Goal: Task Accomplishment & Management: Manage account settings

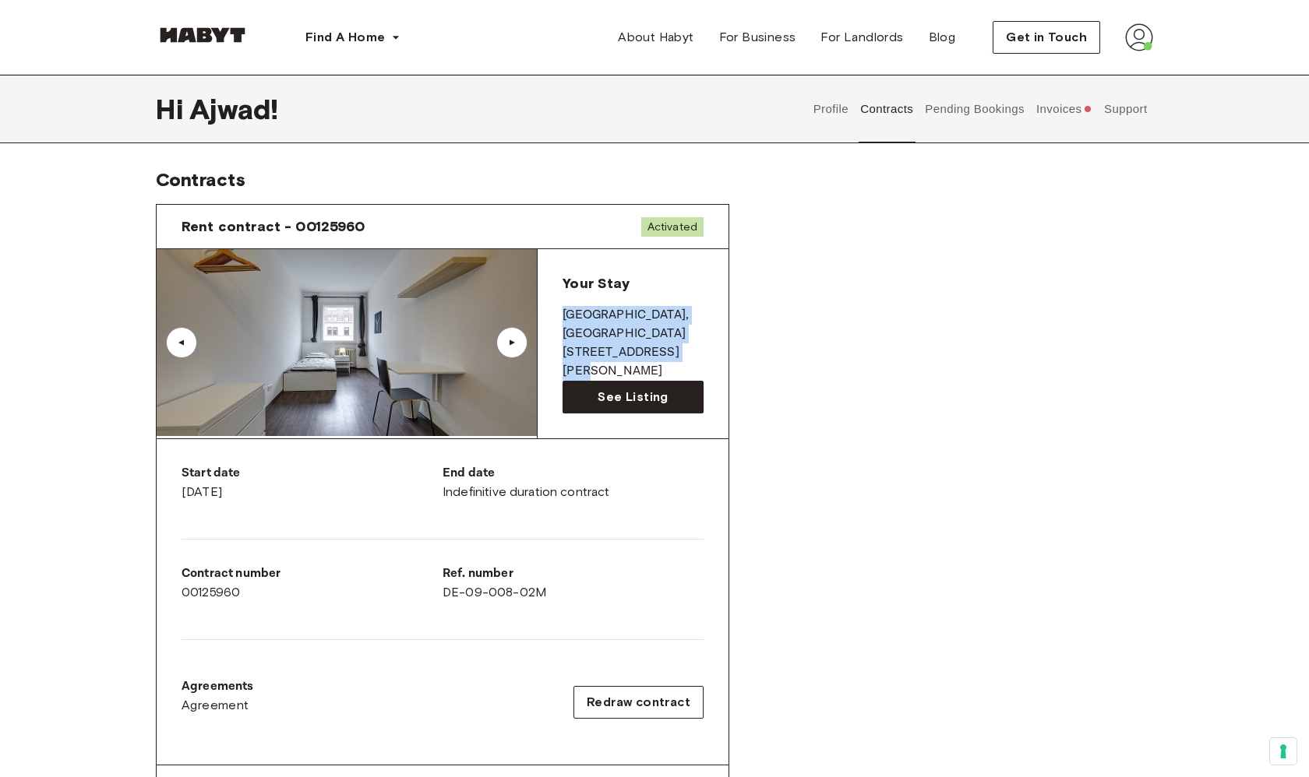
click at [215, 37] on img at bounding box center [202, 35] width 93 height 16
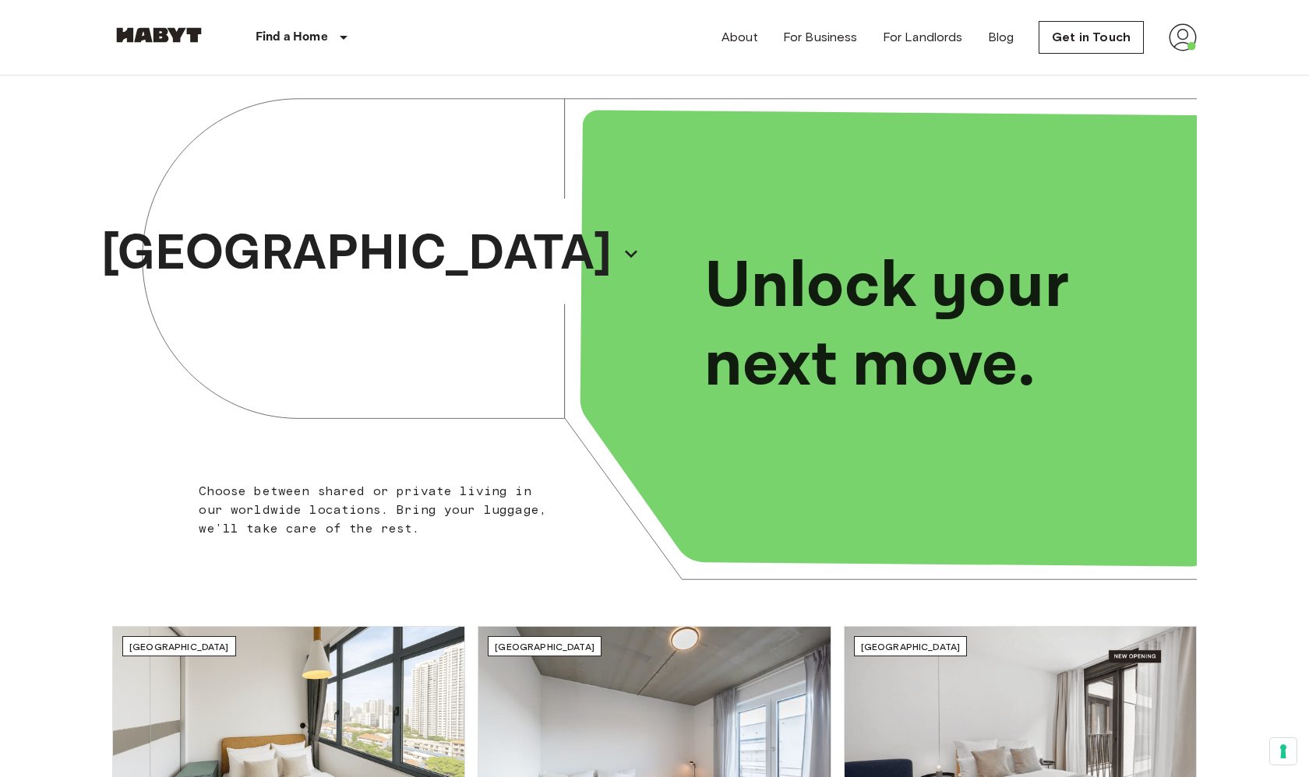
click at [1185, 37] on img at bounding box center [1182, 37] width 28 height 28
click at [1189, 65] on li "Profile" at bounding box center [1218, 65] width 156 height 28
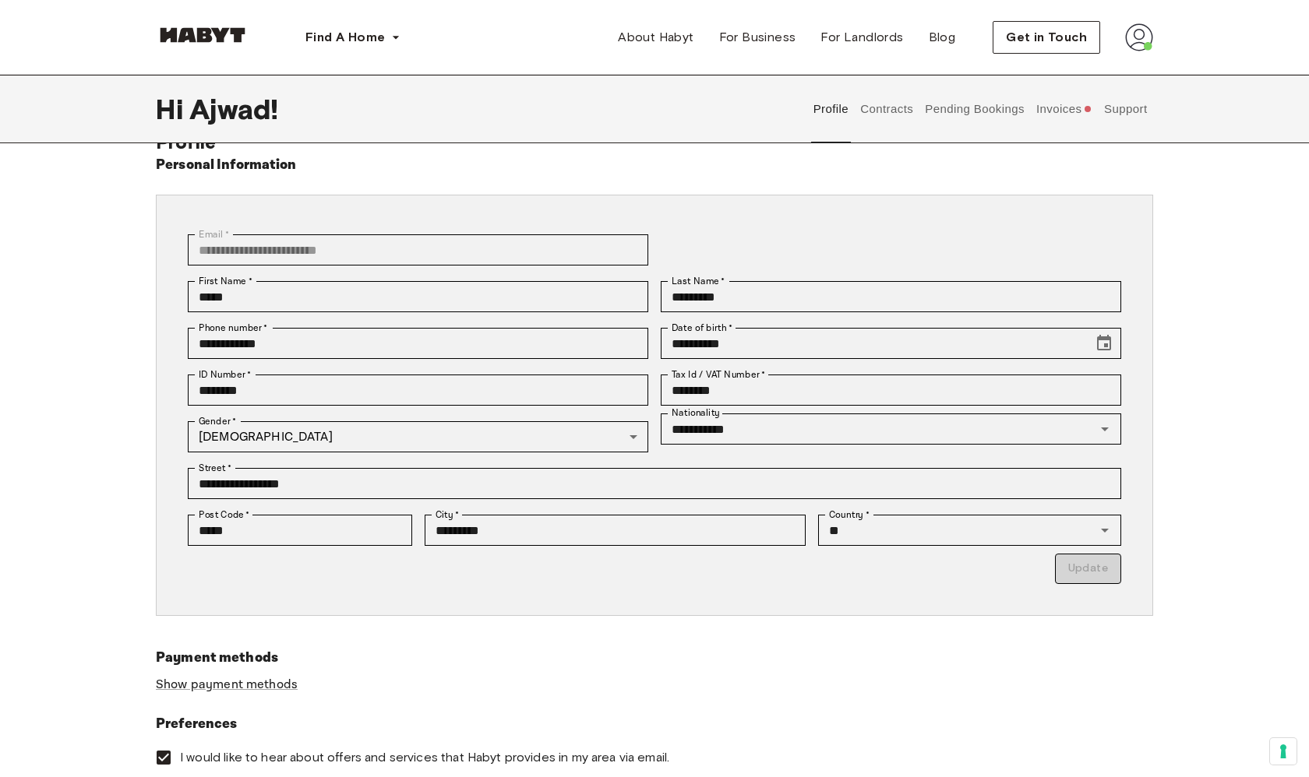
scroll to position [16, 0]
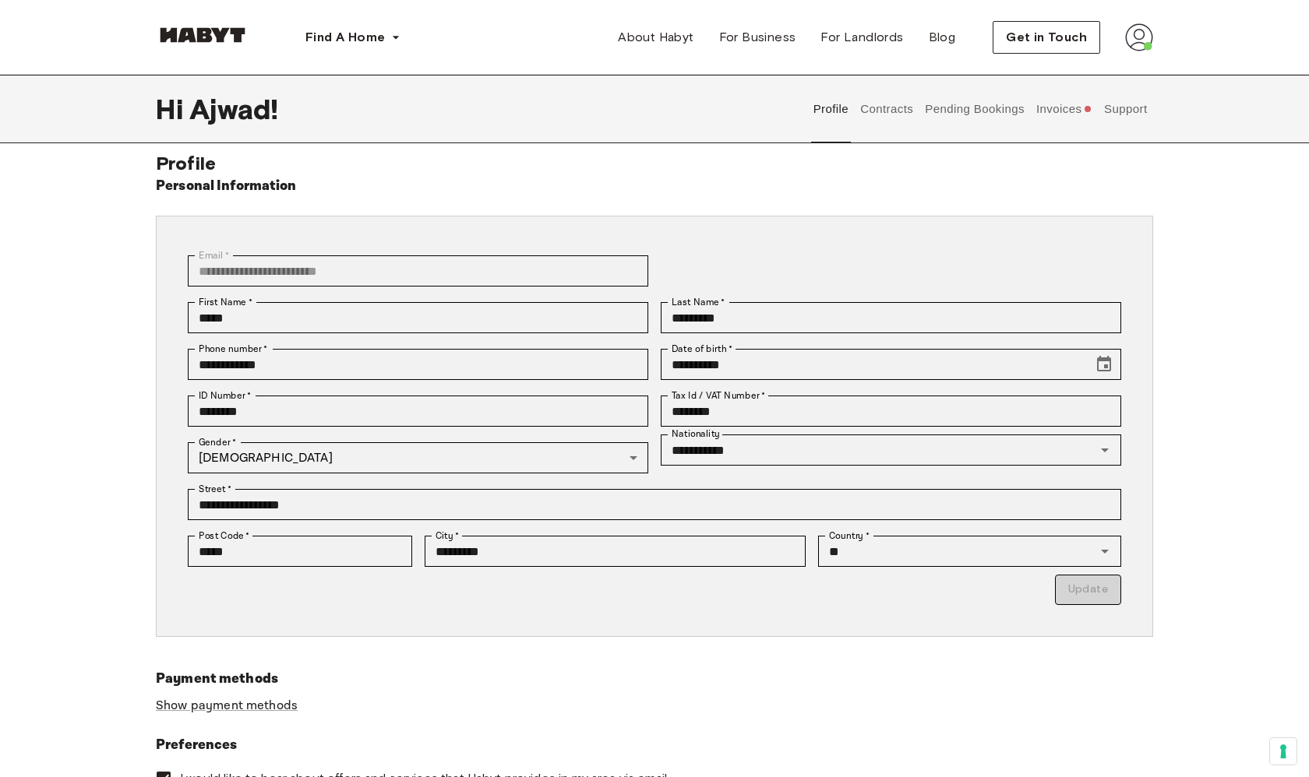
click at [890, 107] on button "Contracts" at bounding box center [886, 109] width 57 height 69
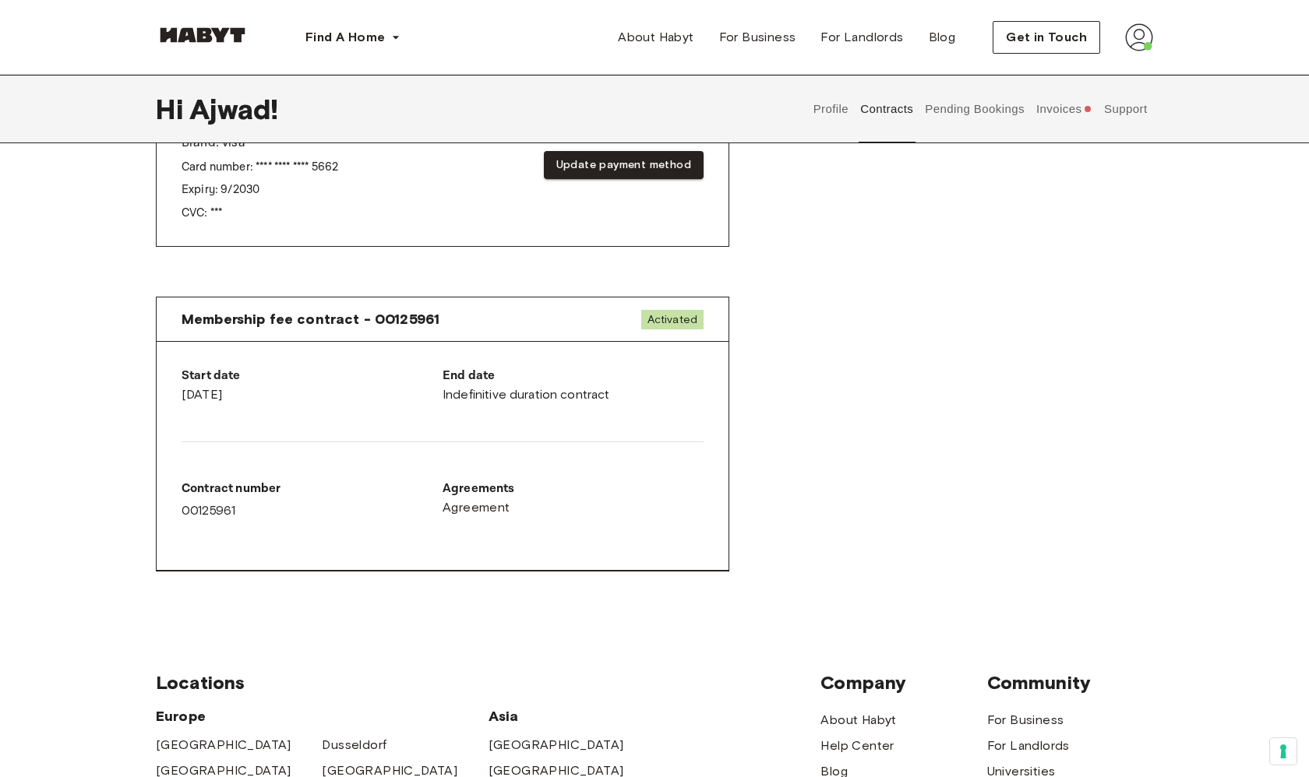
scroll to position [687, 0]
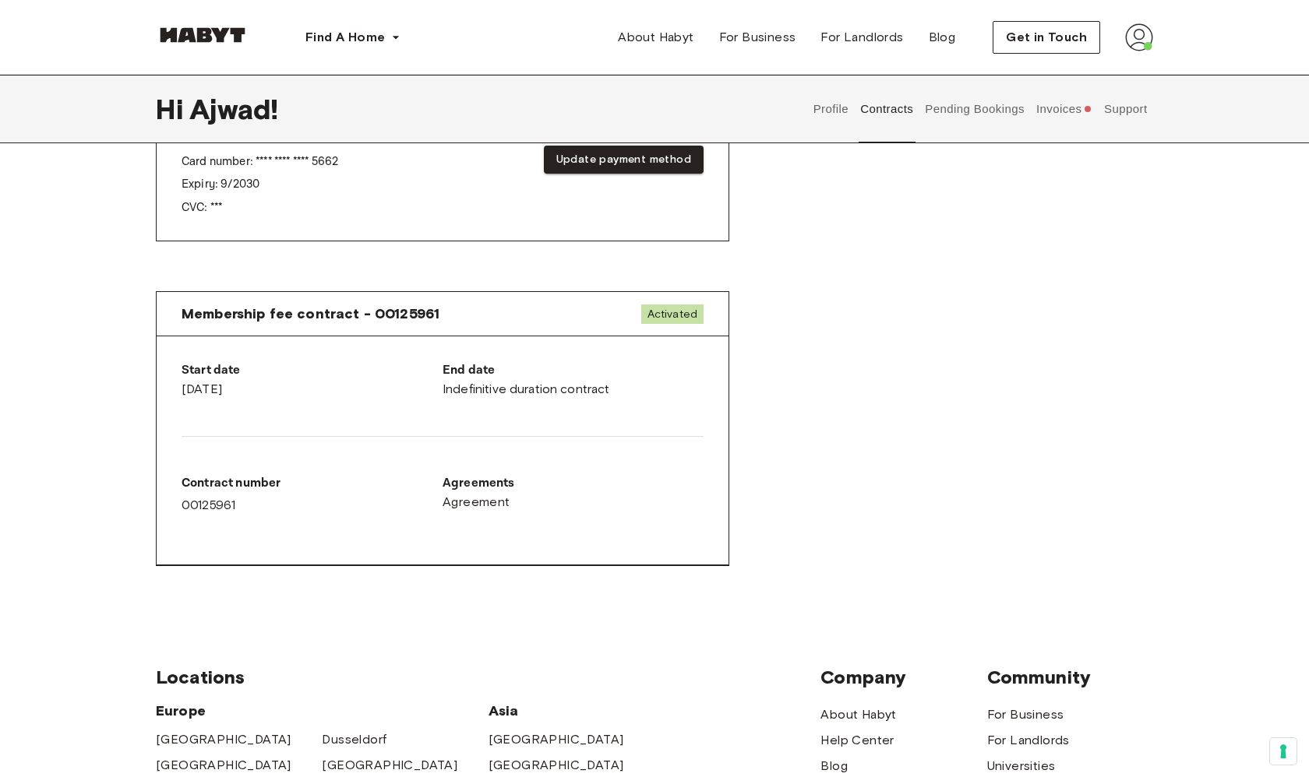
click at [1075, 107] on button "Invoices" at bounding box center [1064, 109] width 60 height 69
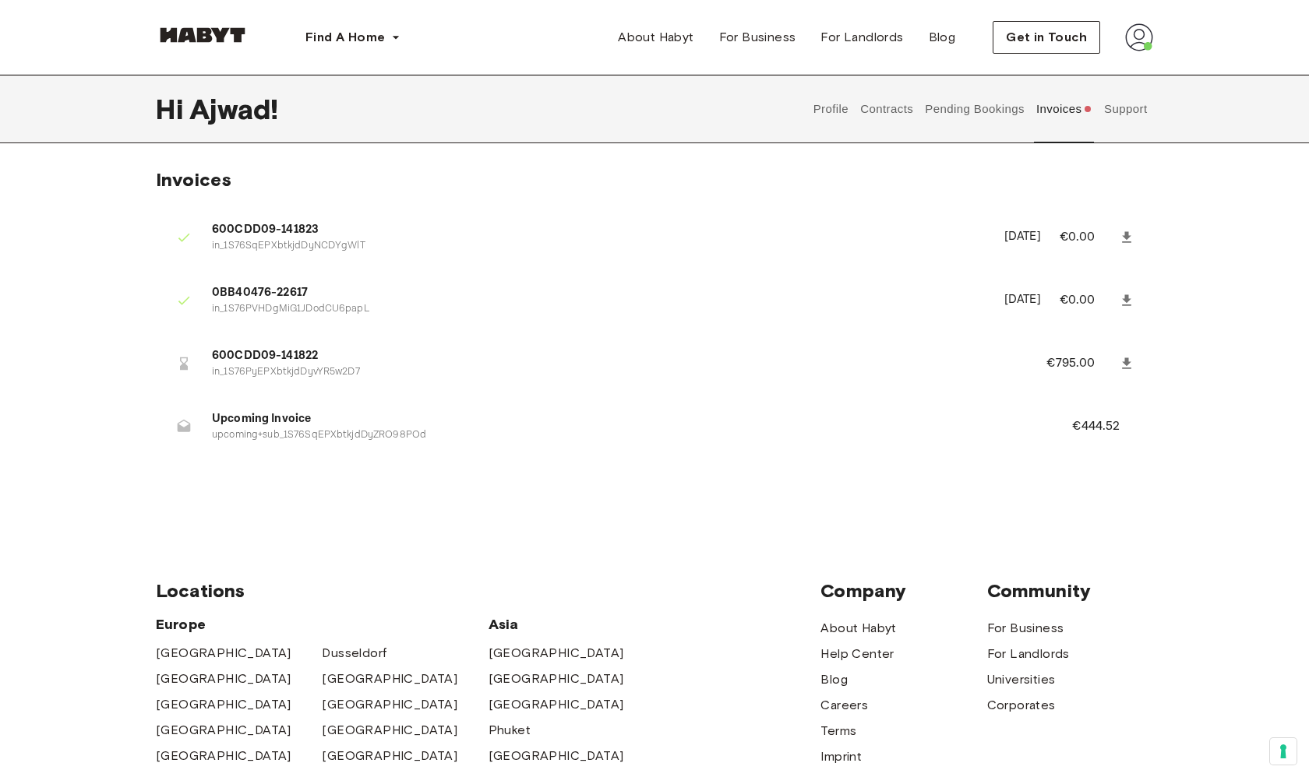
click at [1133, 104] on button "Support" at bounding box center [1125, 109] width 48 height 69
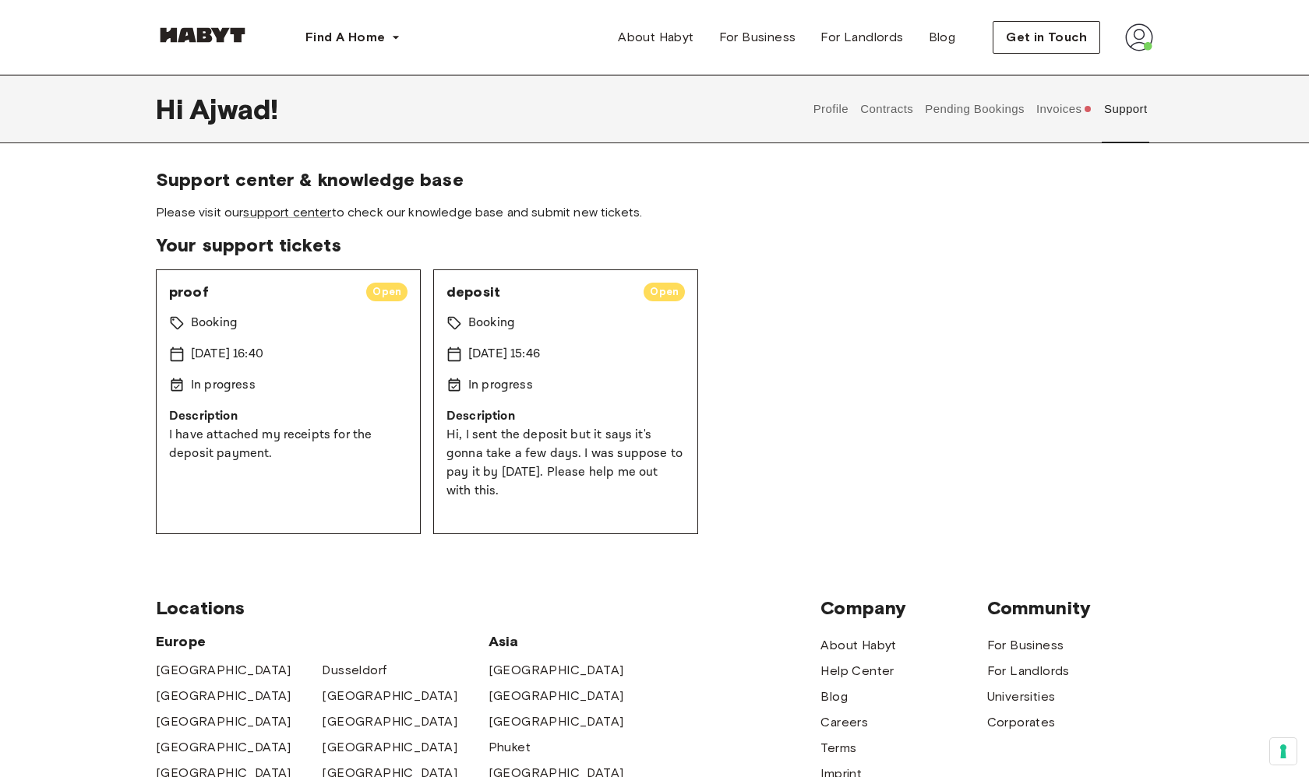
click at [668, 294] on span "Open" at bounding box center [663, 292] width 41 height 16
click at [650, 389] on div "In progress" at bounding box center [565, 385] width 238 height 19
